Goal: Check status: Check status

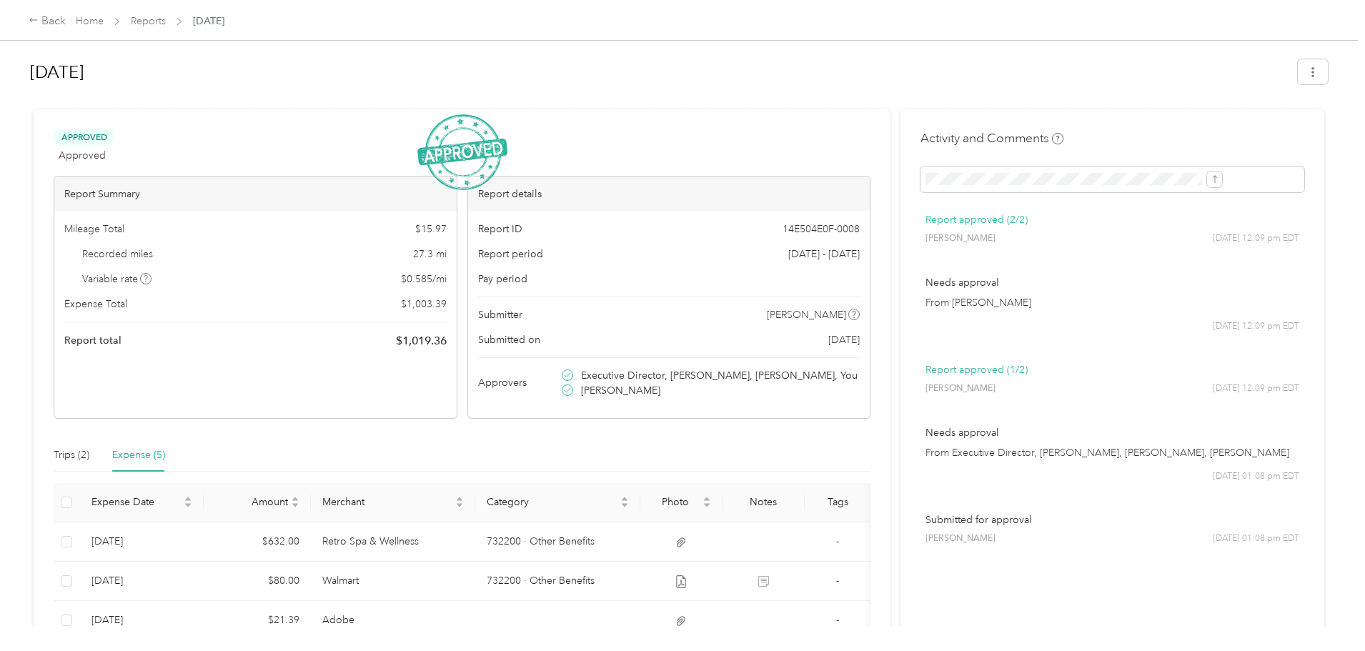
click at [323, 132] on div "Approved Approved View activity & comments" at bounding box center [462, 146] width 817 height 34
